Goal: Complete application form

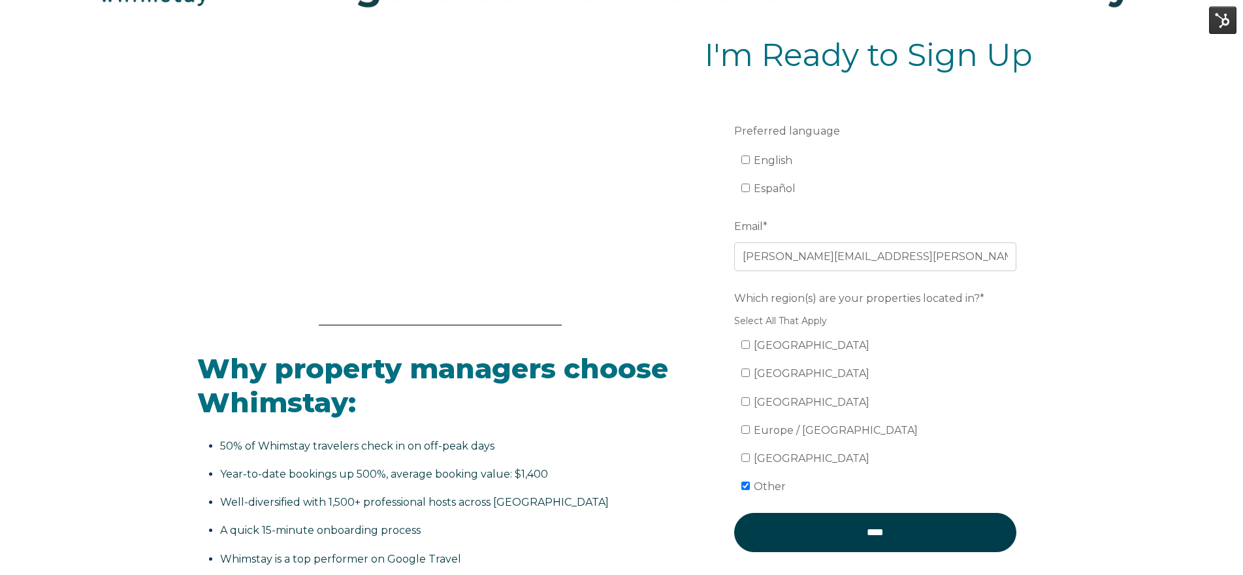
scroll to position [208, 0]
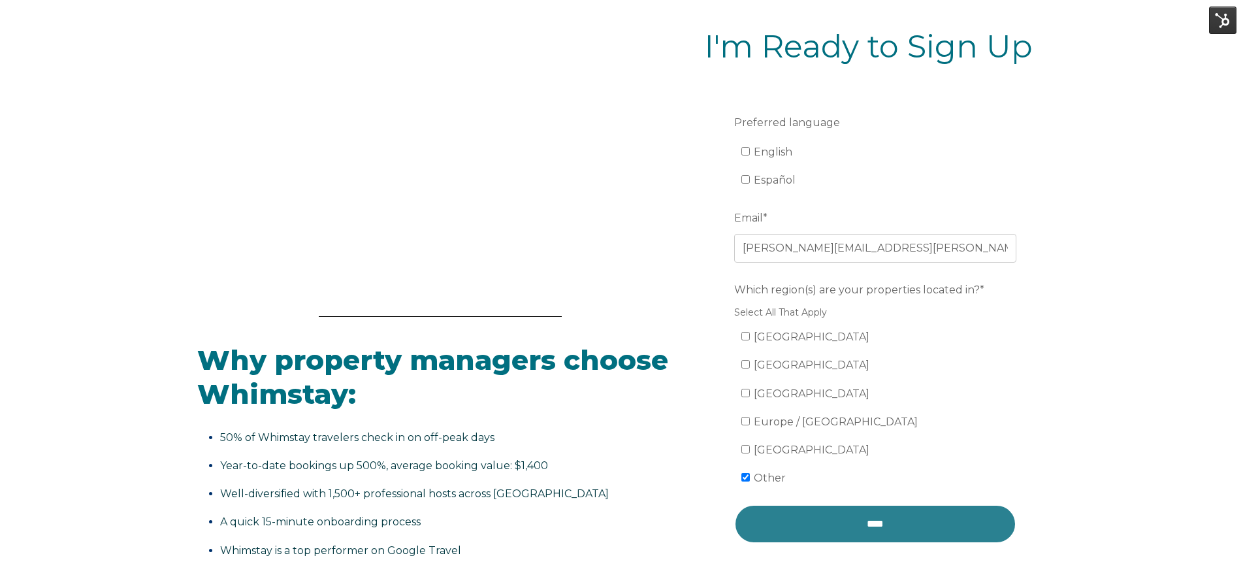
drag, startPoint x: 913, startPoint y: 517, endPoint x: 1001, endPoint y: 471, distance: 99.7
click at [913, 517] on input "****" at bounding box center [875, 523] width 282 height 39
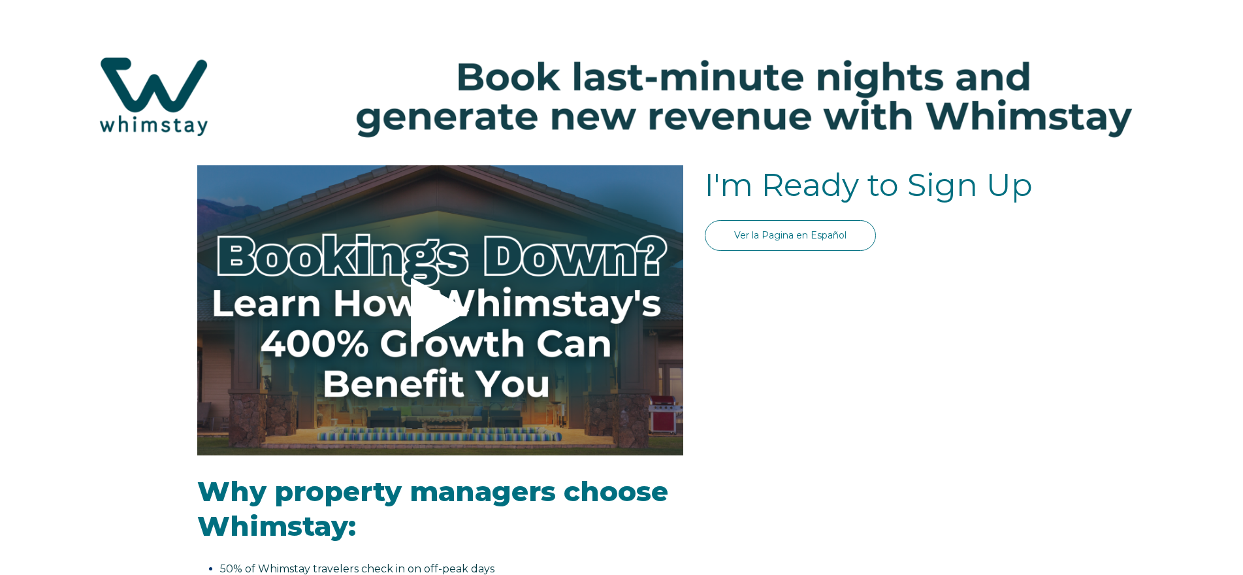
select select "US"
select select "Standard"
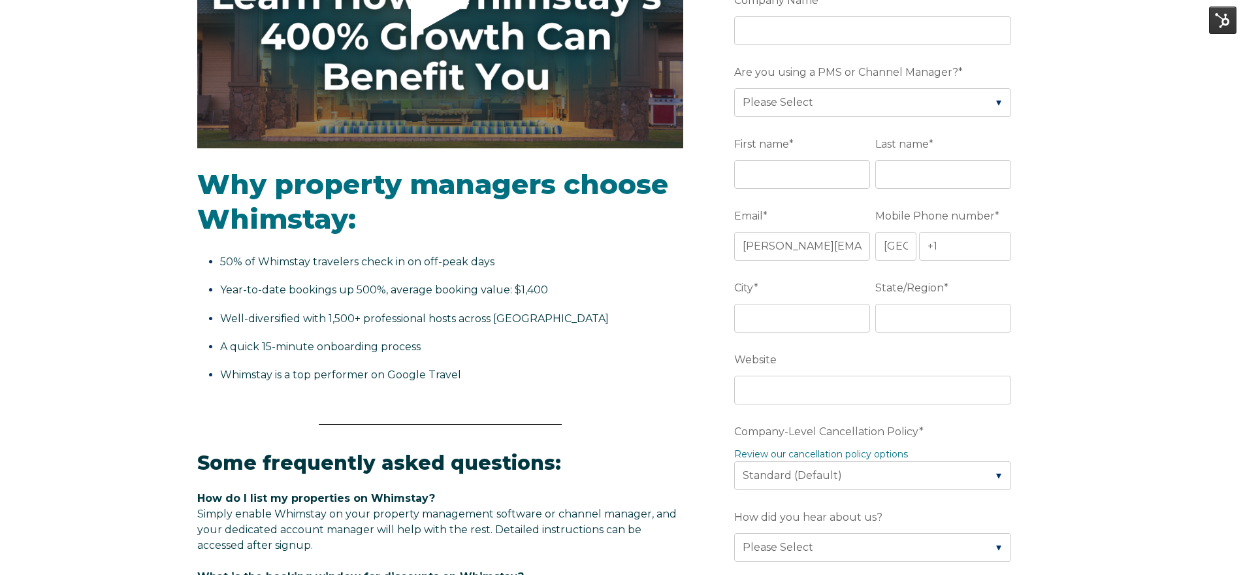
scroll to position [306, 0]
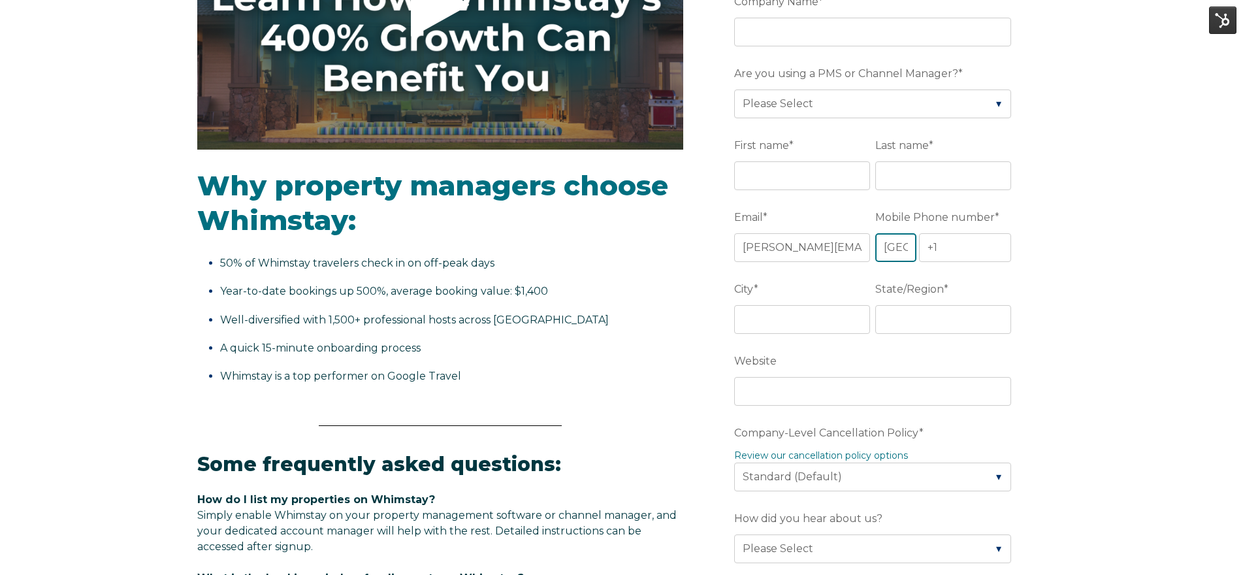
click at [890, 256] on select "* Afghanistan (‫افغانستان‬‎) Albania (Shqipëri) Algeria (‫الجزائر‬‎) American S…" at bounding box center [896, 247] width 41 height 29
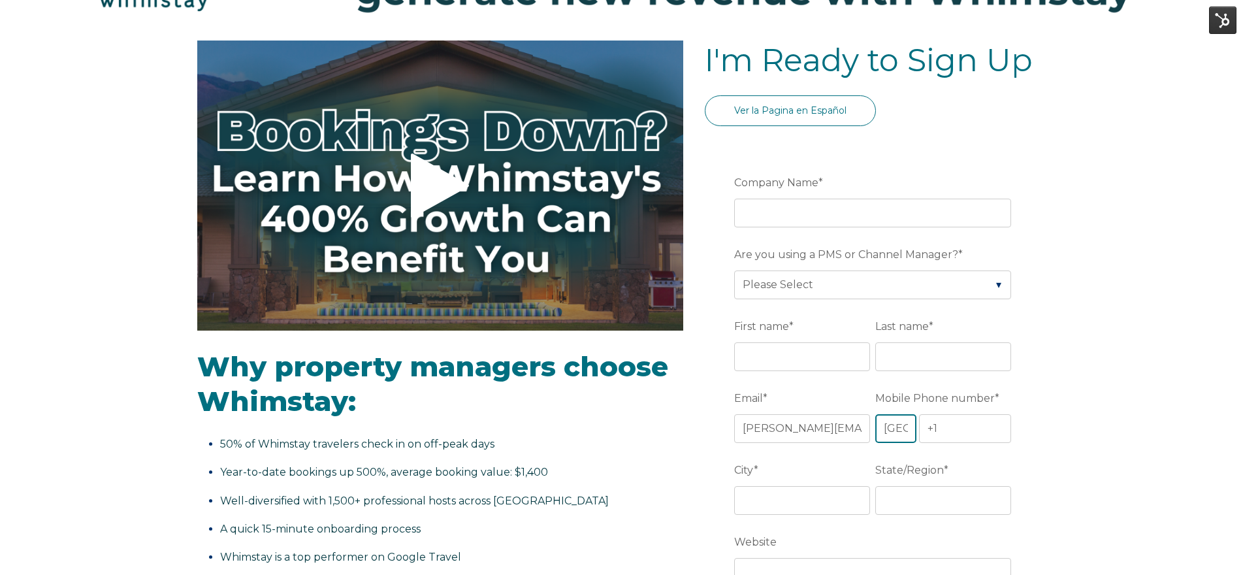
scroll to position [0, 0]
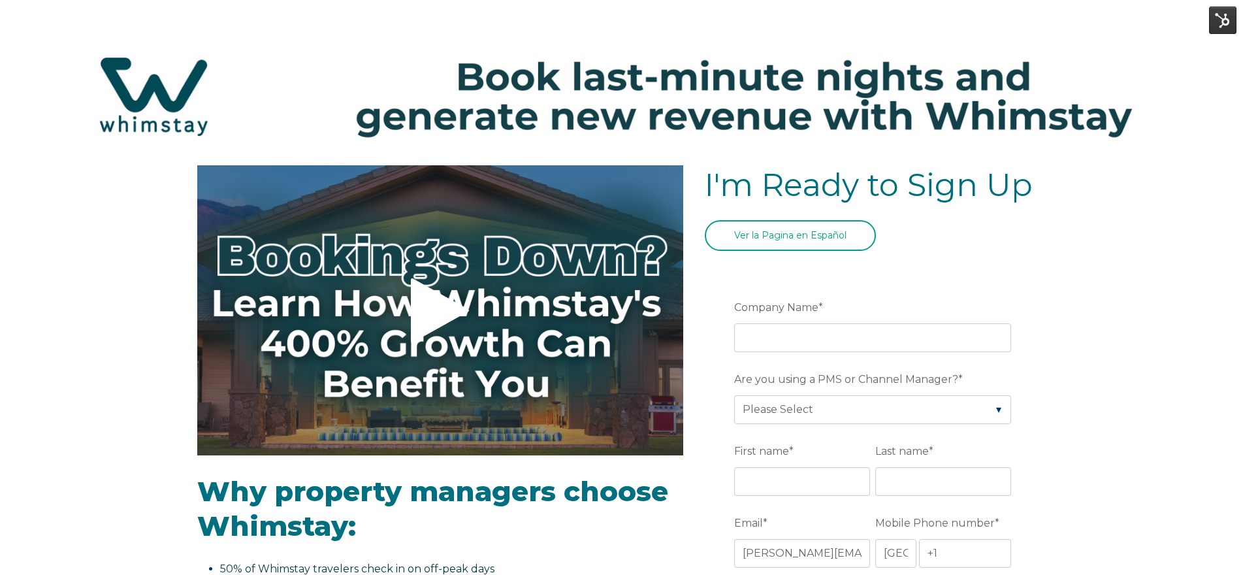
click at [829, 238] on link "Ver la Pagina en Español" at bounding box center [790, 235] width 171 height 31
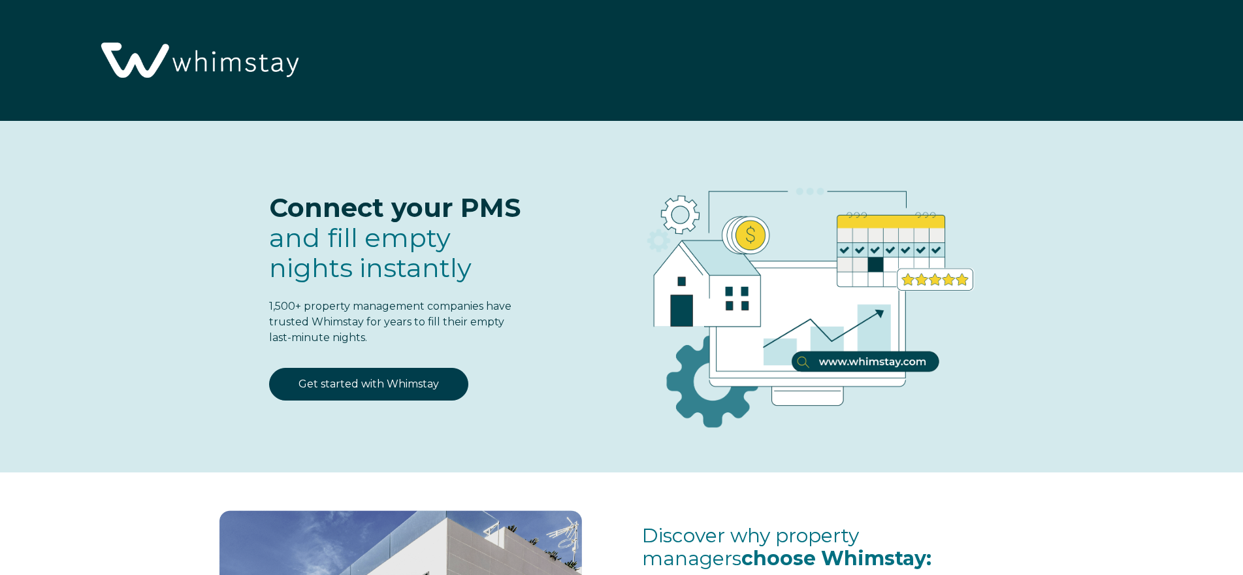
select select "US"
select select "Standard"
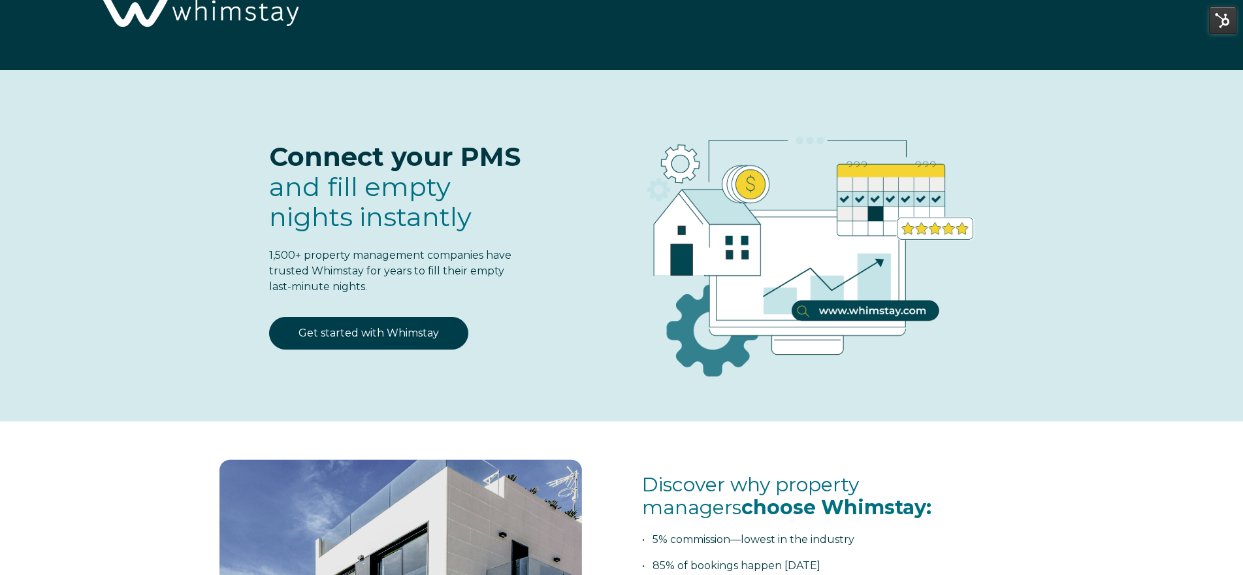
scroll to position [46, 0]
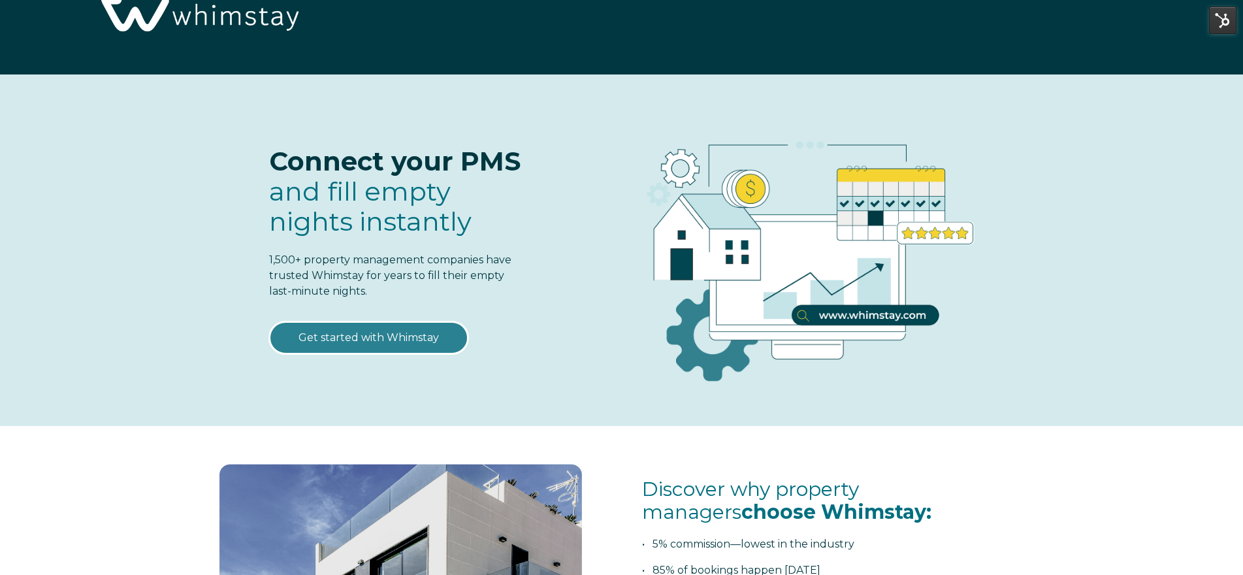
drag, startPoint x: 377, startPoint y: 347, endPoint x: 377, endPoint y: 337, distance: 9.8
click at [377, 346] on link "Get started with Whimstay" at bounding box center [368, 337] width 199 height 33
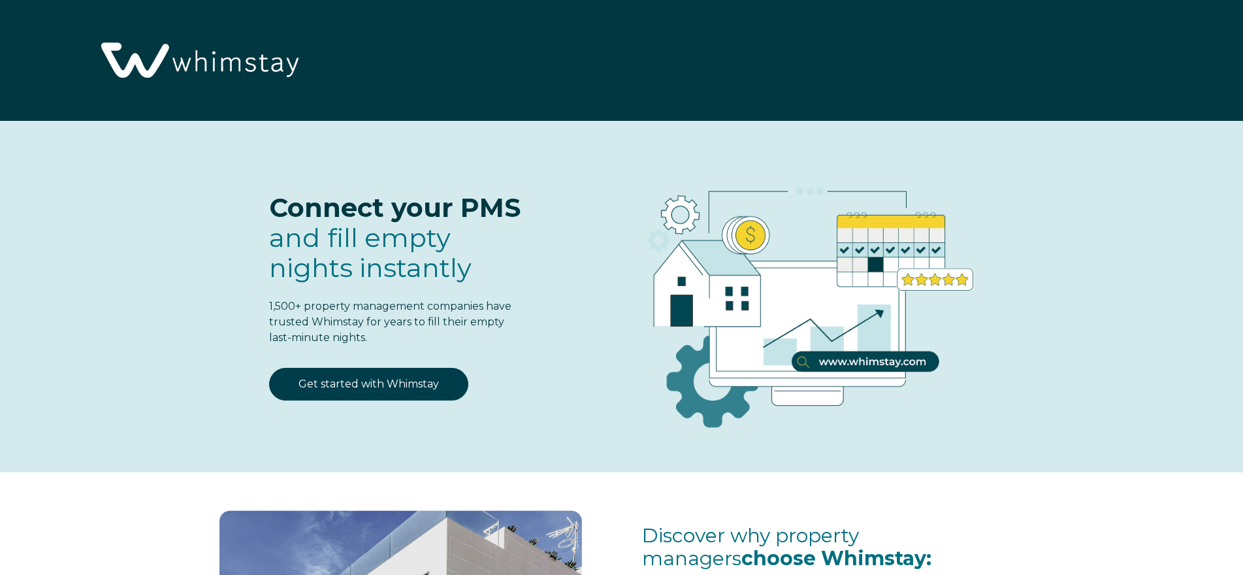
scroll to position [1711, 0]
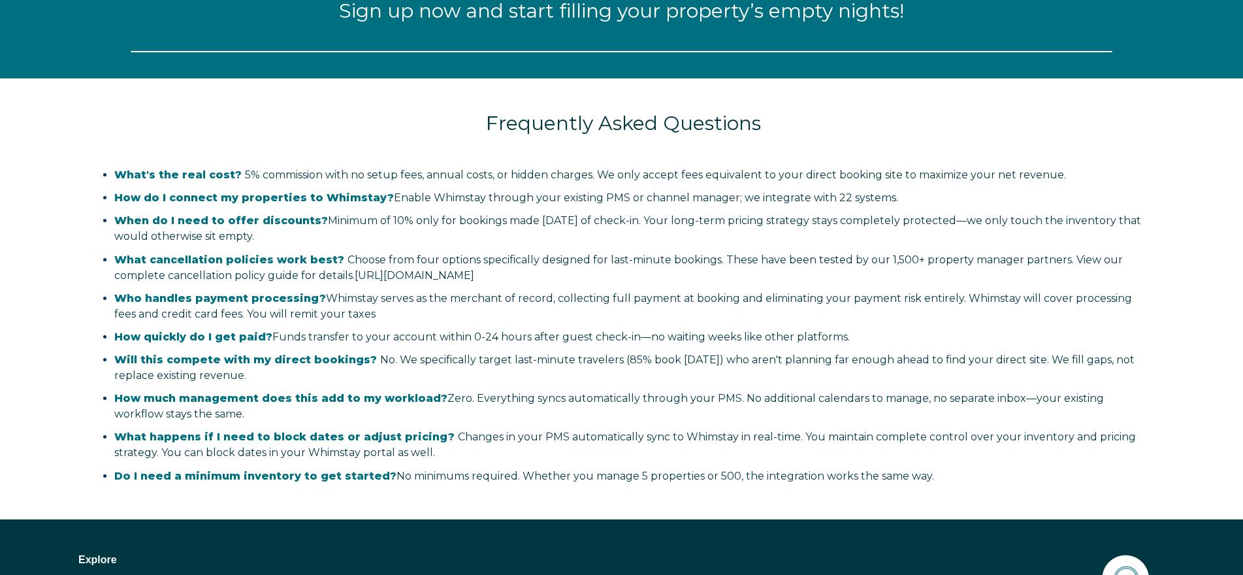
select select "US"
select select "Standard"
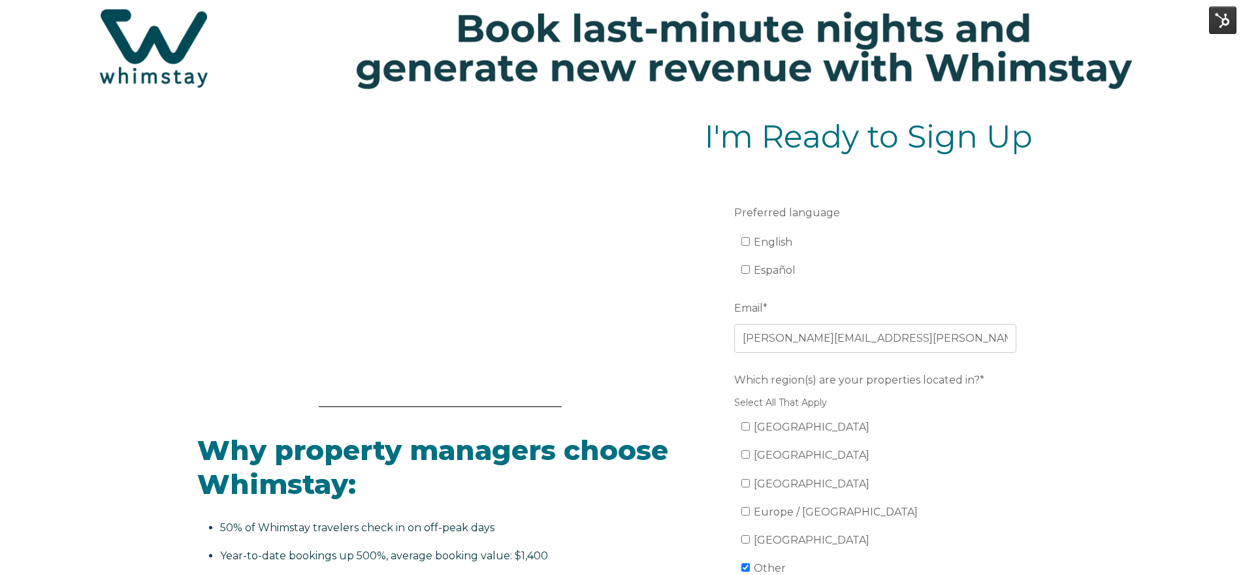
scroll to position [107, 0]
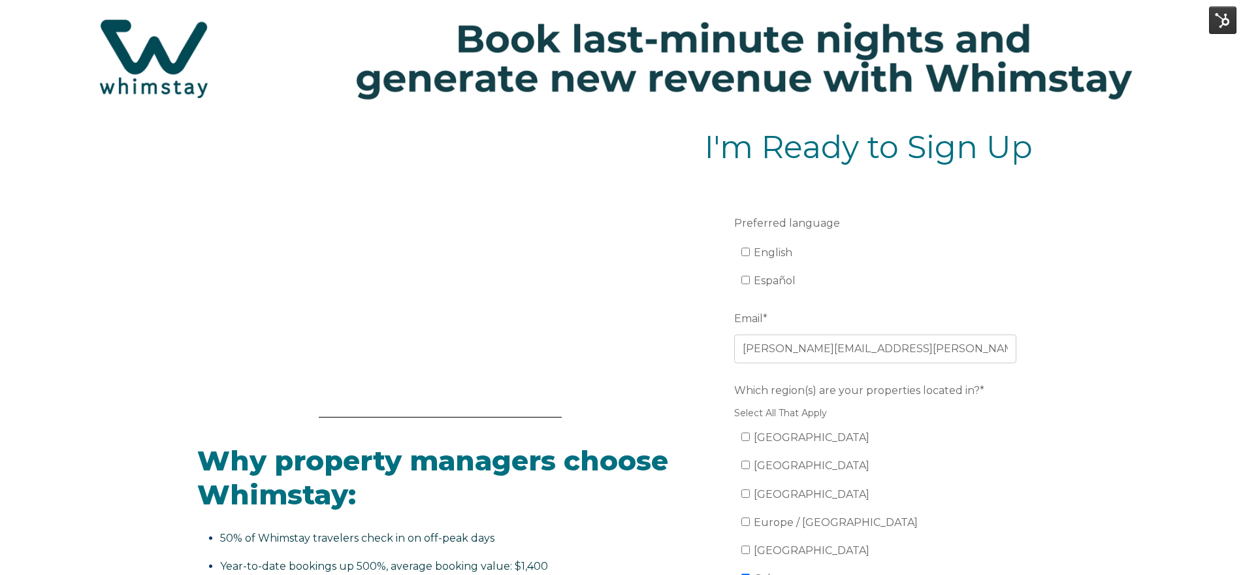
click at [750, 279] on label "Español" at bounding box center [769, 280] width 54 height 12
click at [750, 279] on input "Español" at bounding box center [746, 280] width 8 height 8
checkbox input "true"
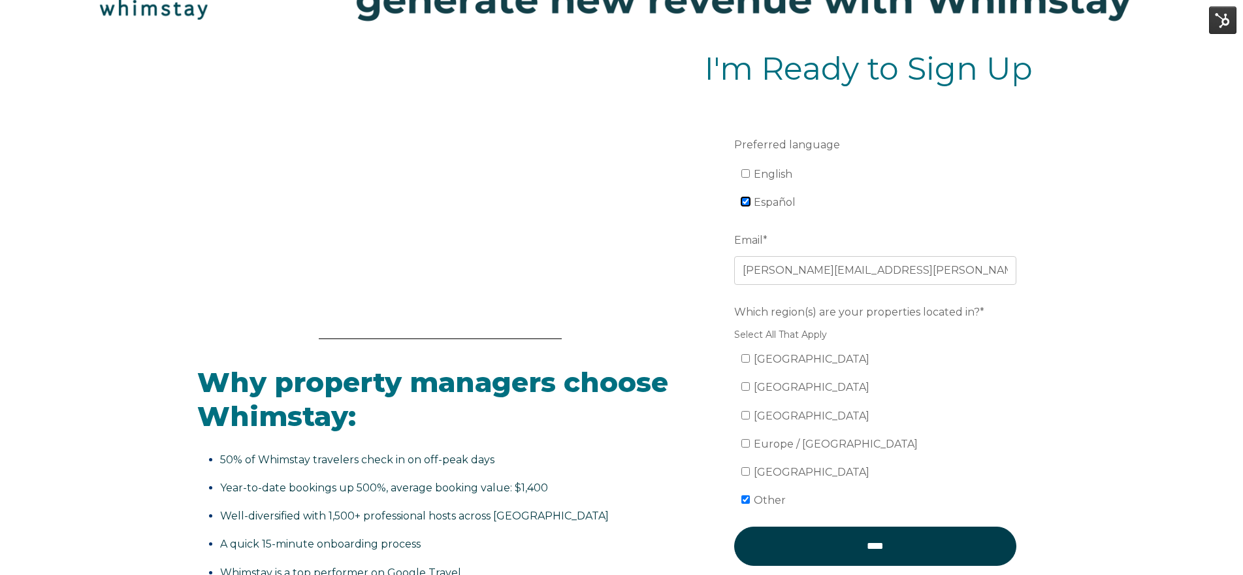
scroll to position [355, 0]
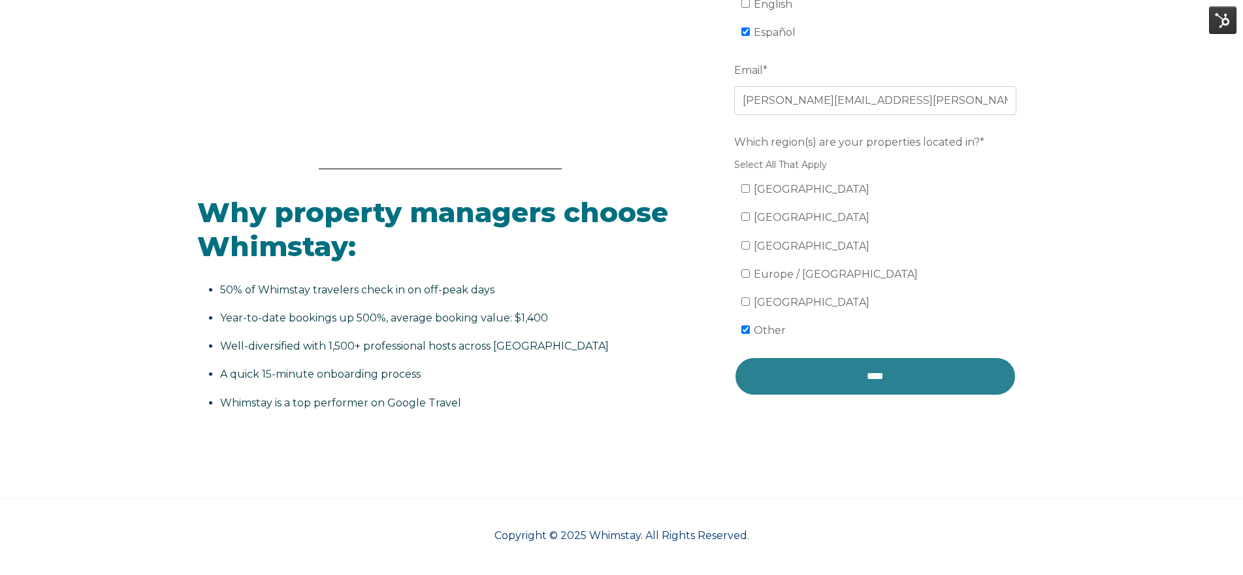
click at [869, 362] on input "****" at bounding box center [875, 376] width 282 height 39
